Goal: Task Accomplishment & Management: Manage account settings

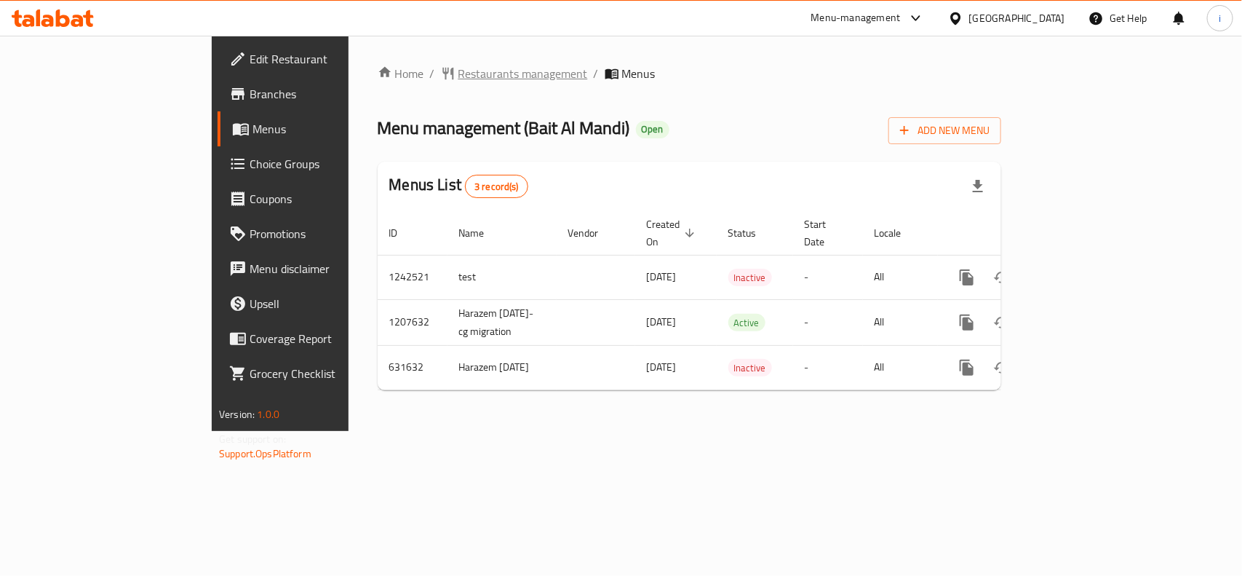
click at [459, 69] on span "Restaurants management" at bounding box center [524, 73] width 130 height 17
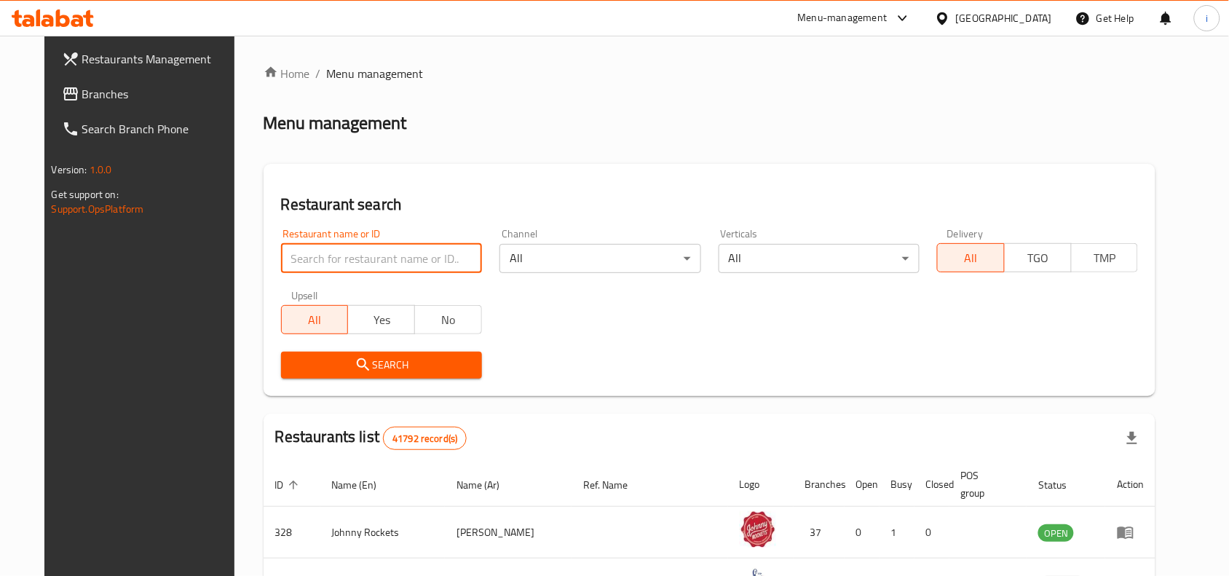
click at [342, 260] on input "search" at bounding box center [381, 258] width 201 height 29
paste input "639657"
type input "639657"
click at [442, 365] on span "Search" at bounding box center [382, 365] width 178 height 18
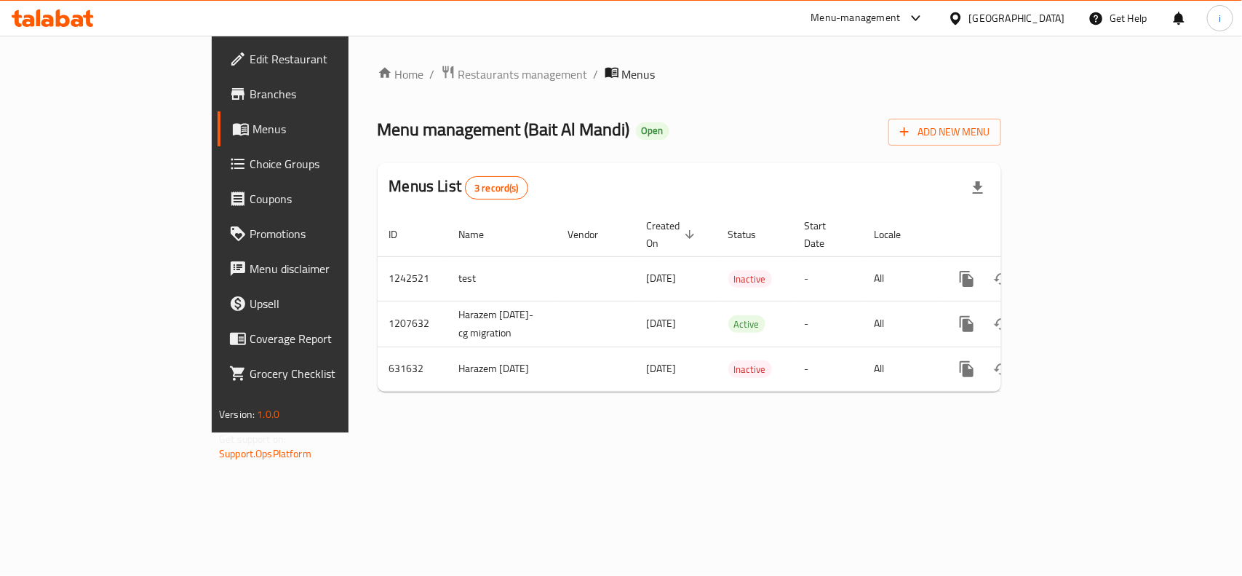
click at [250, 60] on span "Edit Restaurant" at bounding box center [329, 58] width 158 height 17
